Goal: Information Seeking & Learning: Learn about a topic

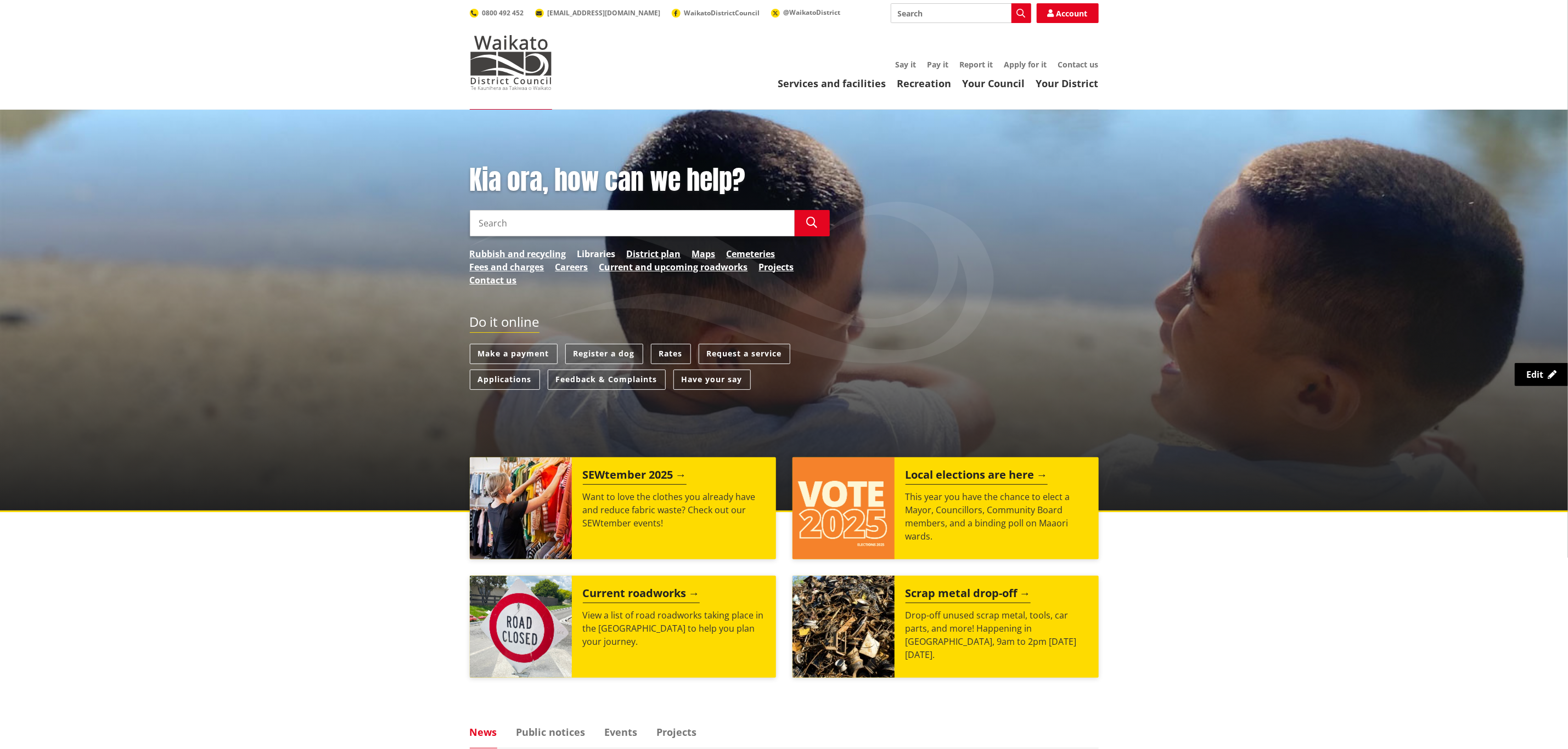
click at [603, 251] on link "Libraries" at bounding box center [596, 254] width 38 height 13
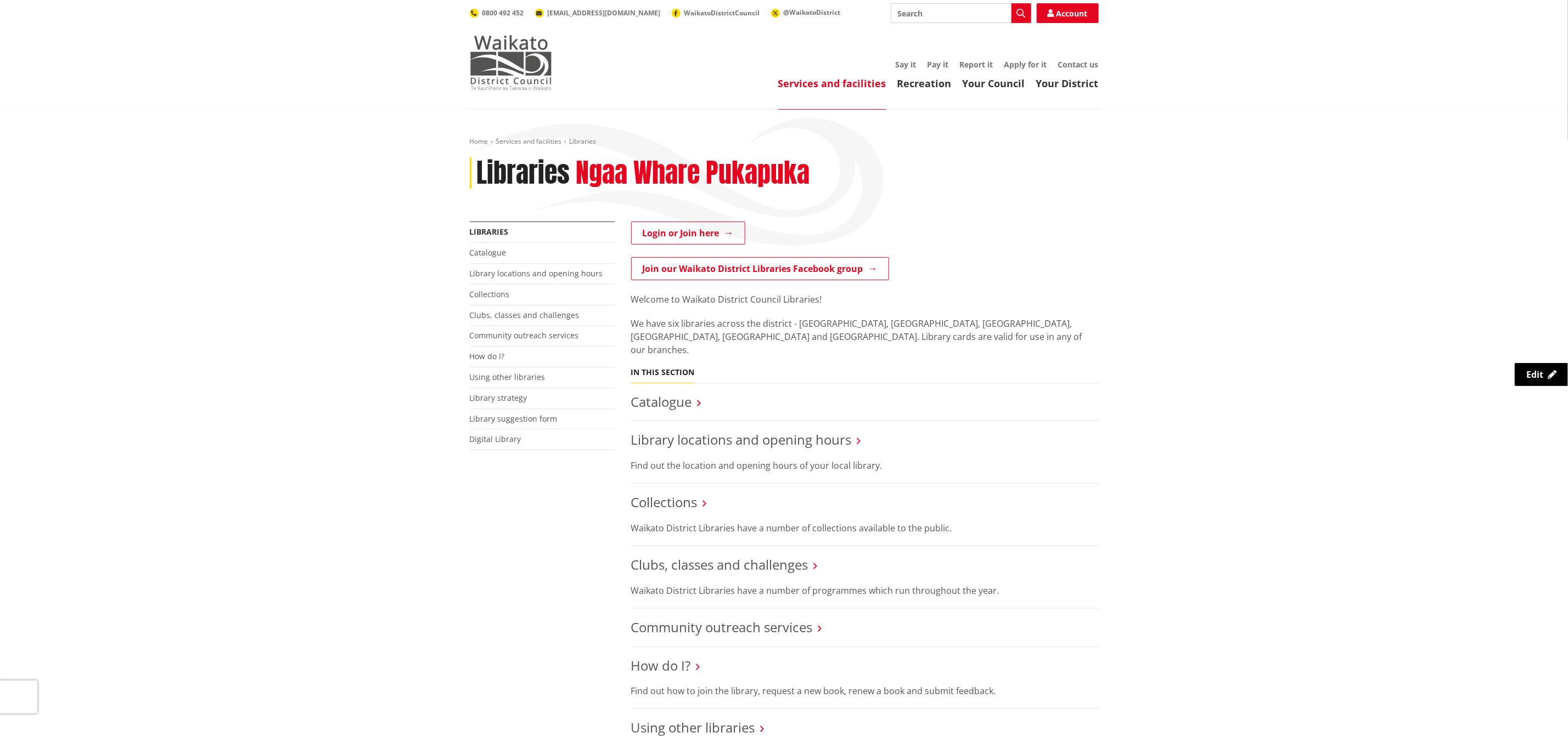
click at [530, 61] on img at bounding box center [511, 62] width 82 height 55
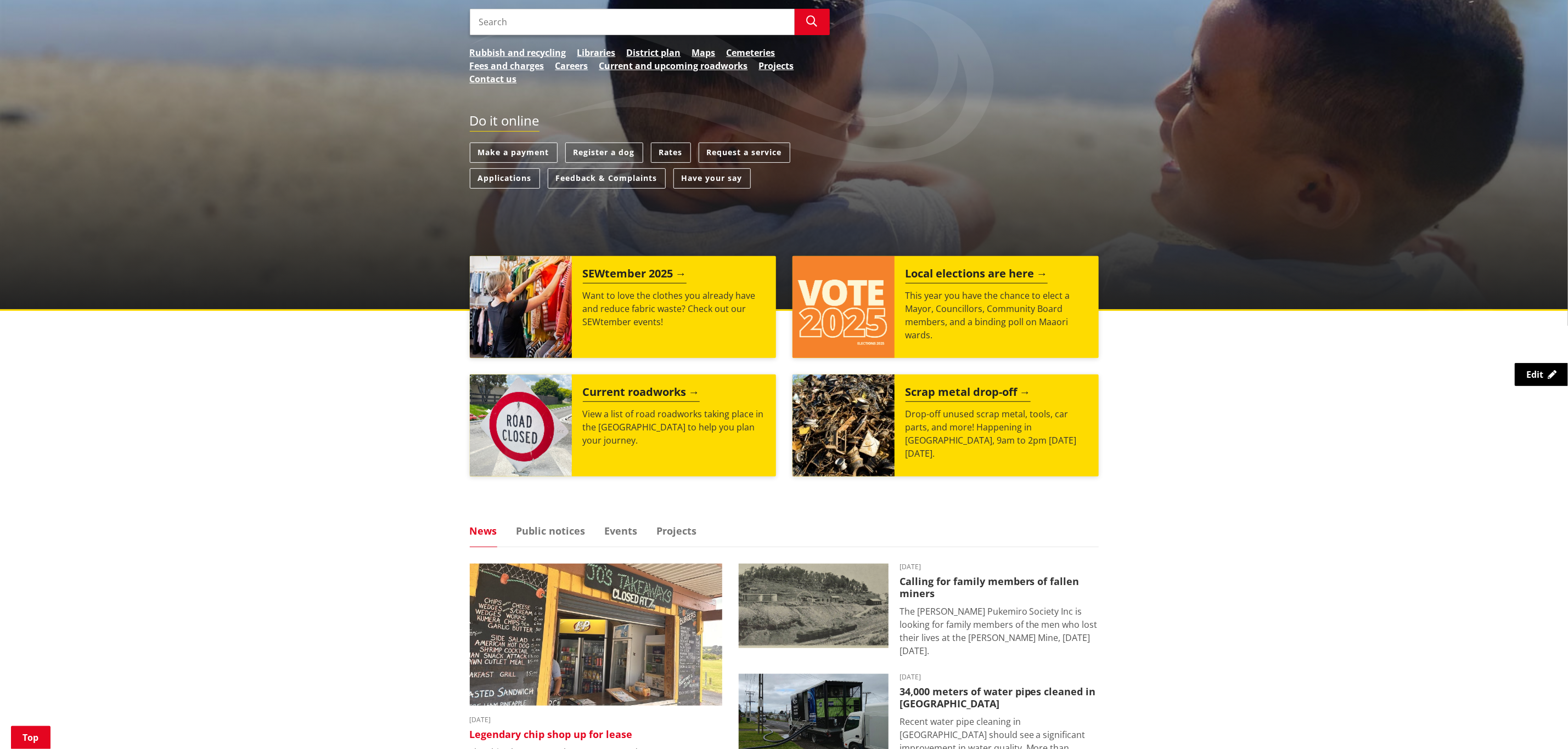
scroll to position [493, 0]
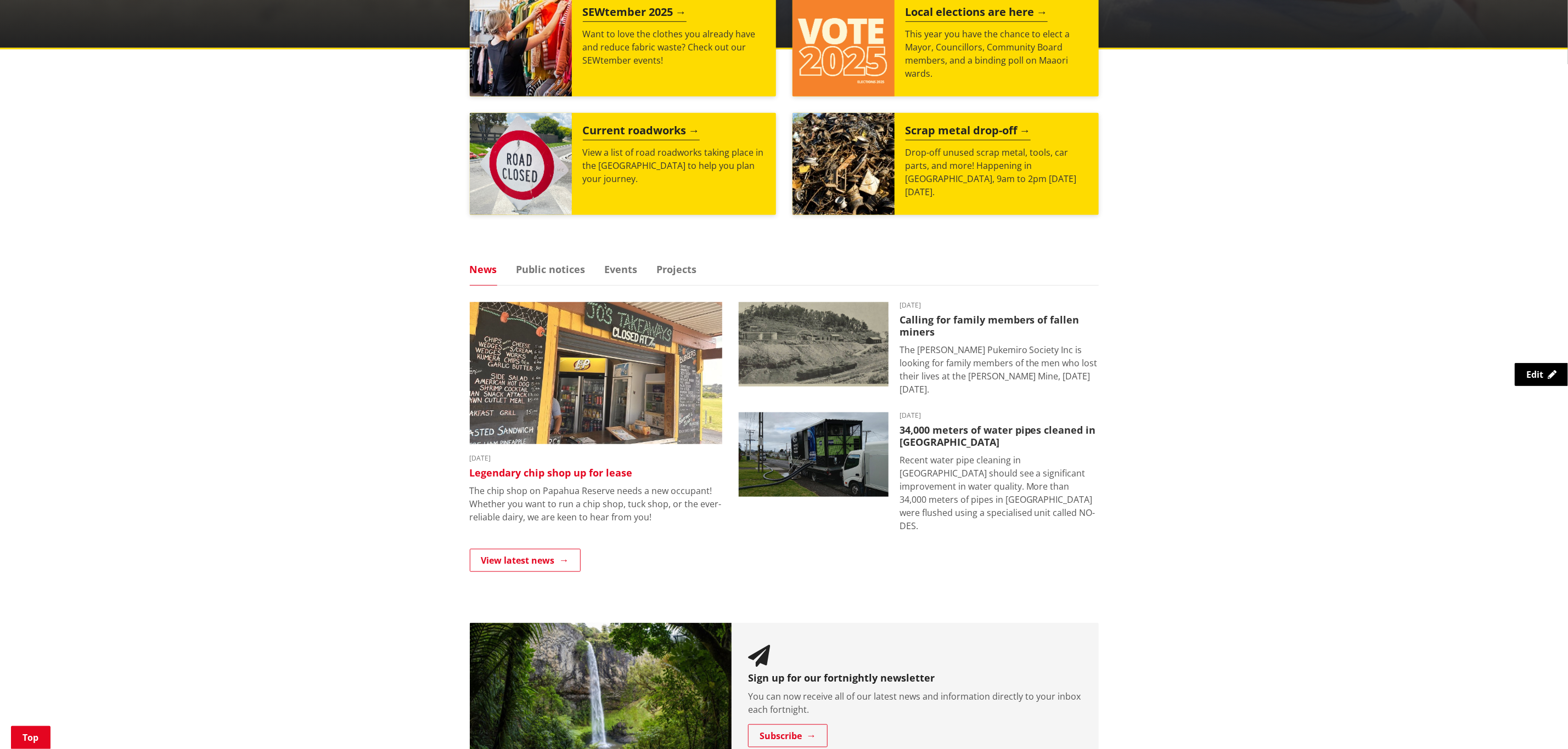
click at [598, 351] on img at bounding box center [596, 373] width 252 height 142
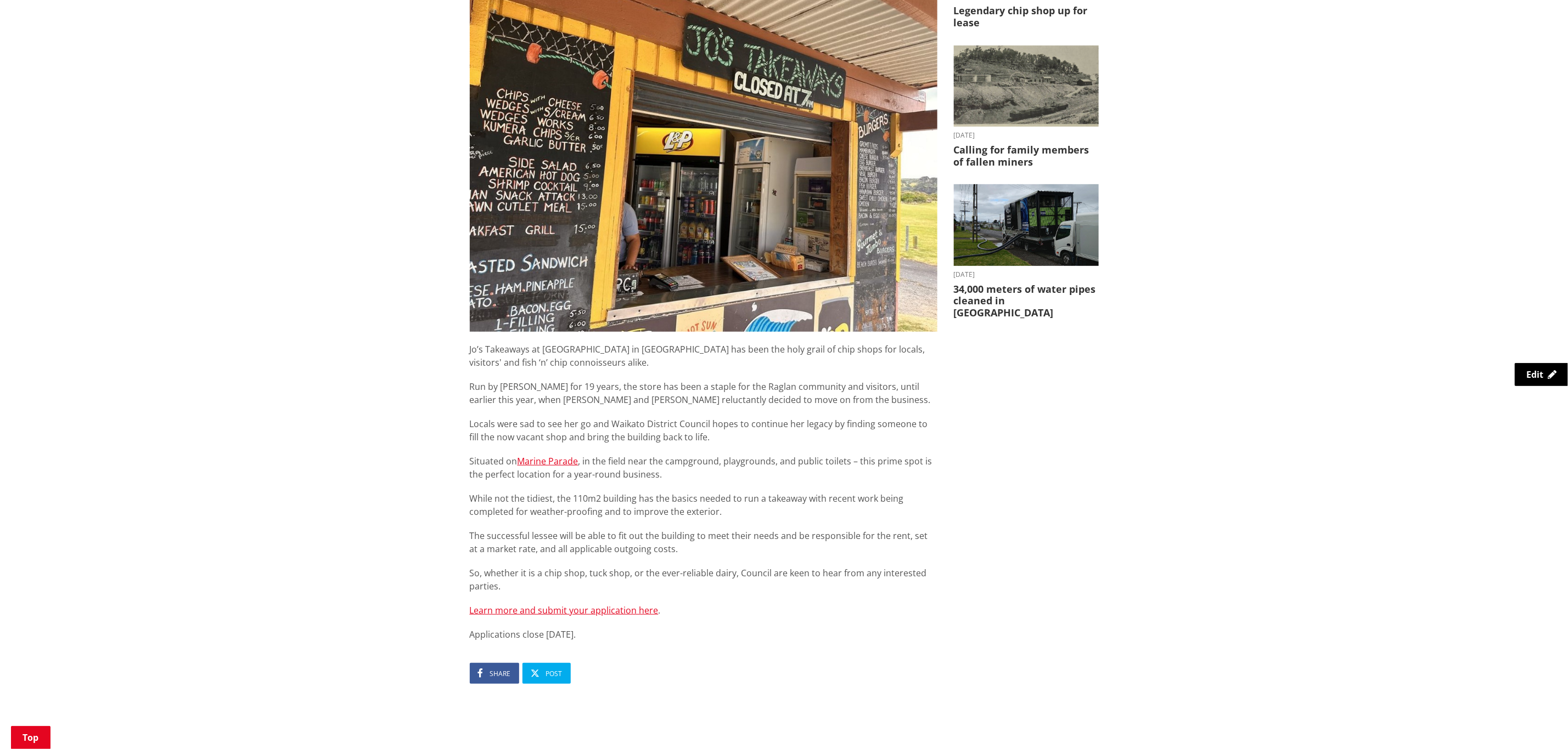
scroll to position [658, 0]
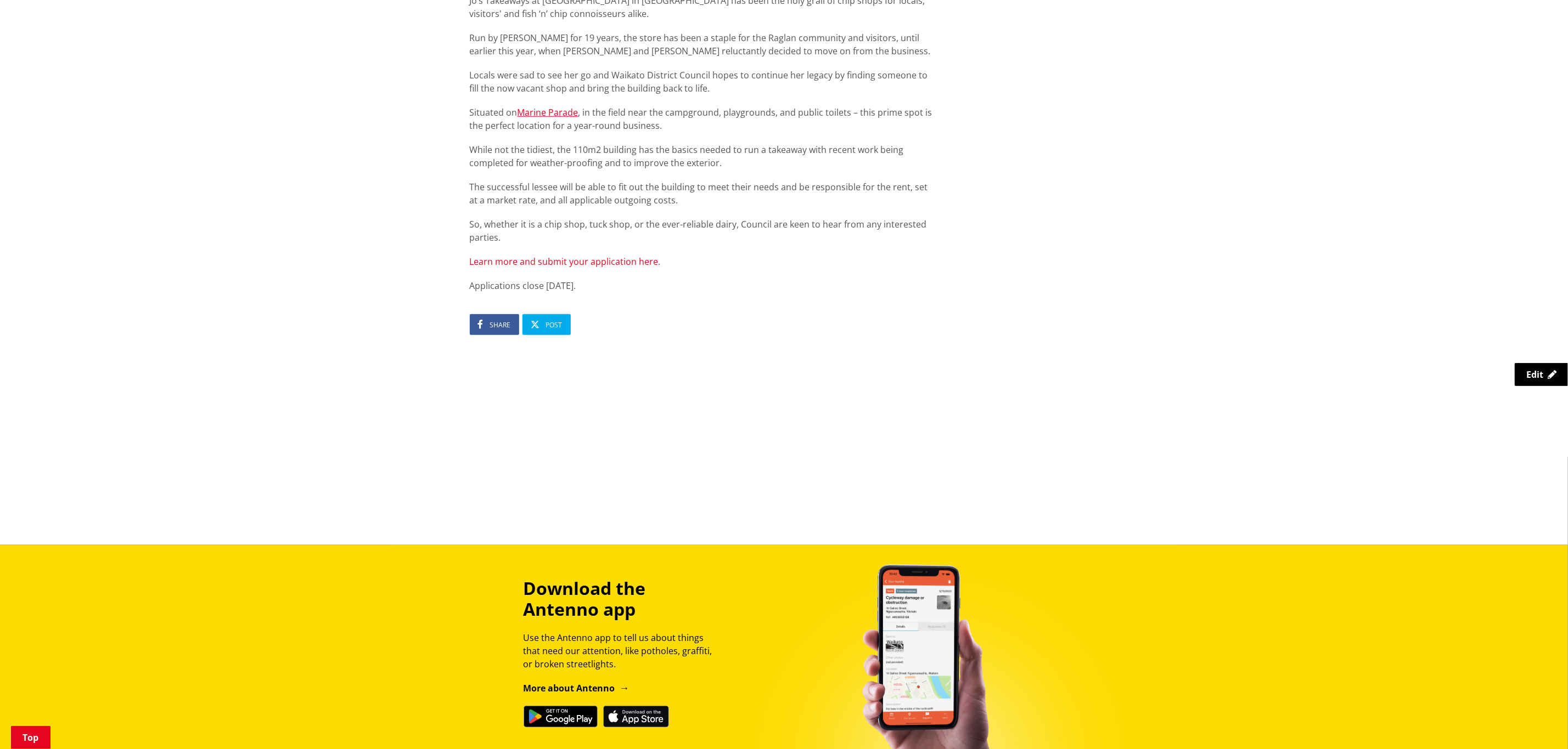
click at [619, 260] on link "Learn more and submit your application here" at bounding box center [564, 261] width 189 height 12
